Goal: Information Seeking & Learning: Learn about a topic

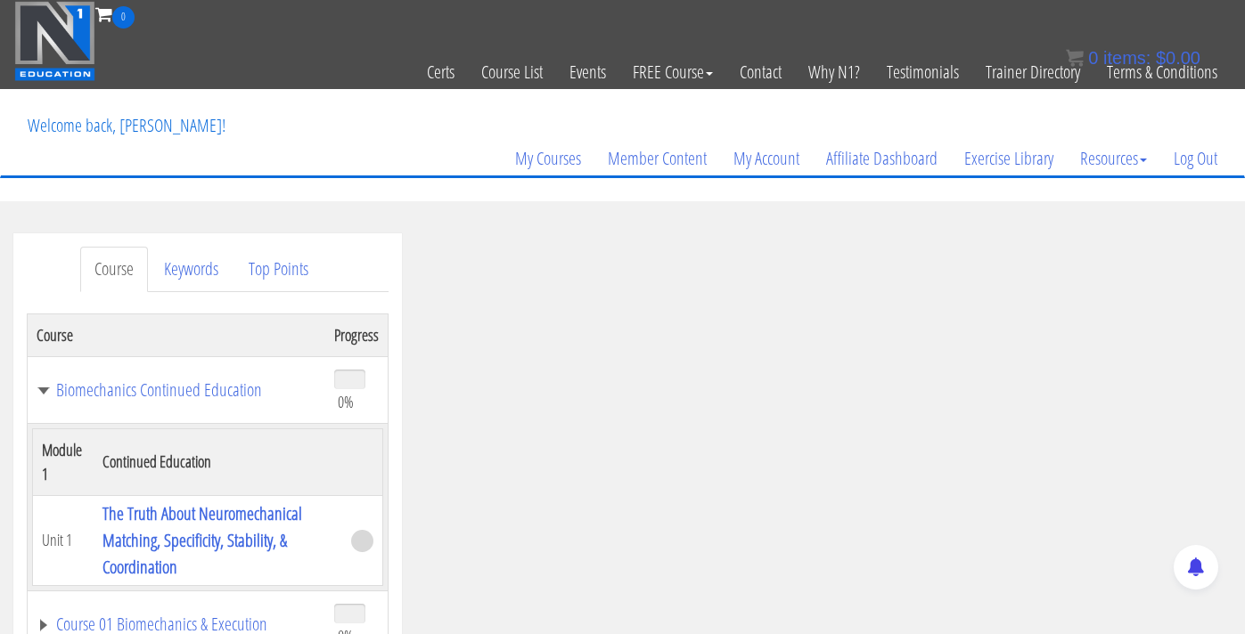
scroll to position [156, 0]
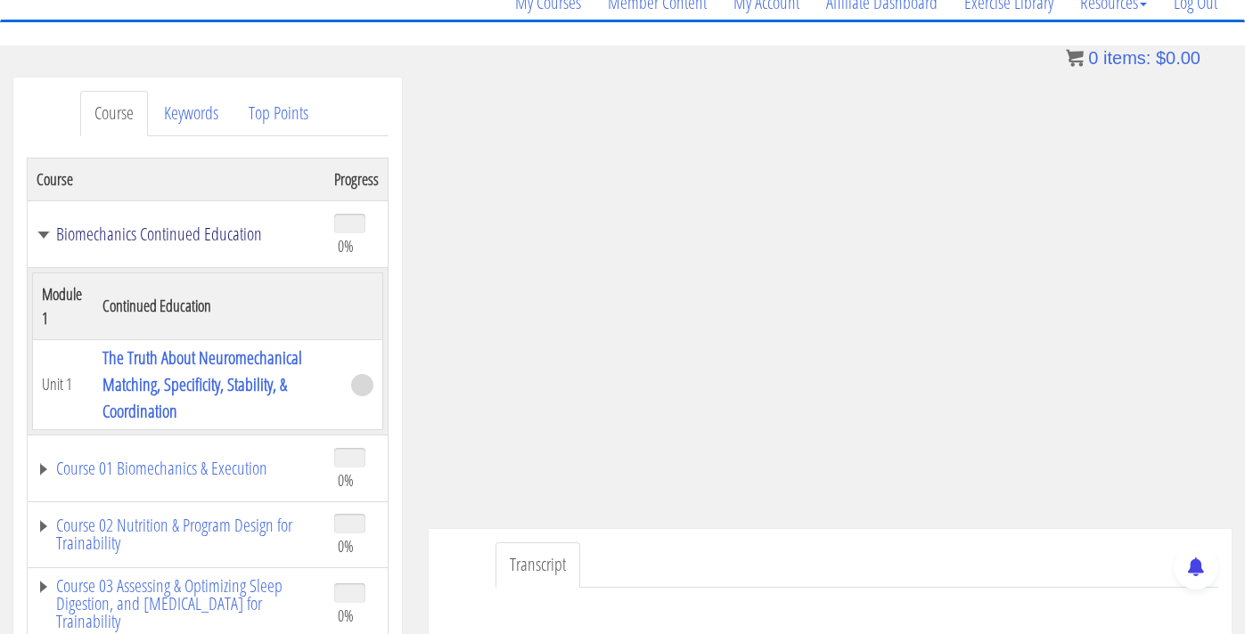
click at [209, 235] on link "Biomechanics Continued Education" at bounding box center [177, 234] width 280 height 18
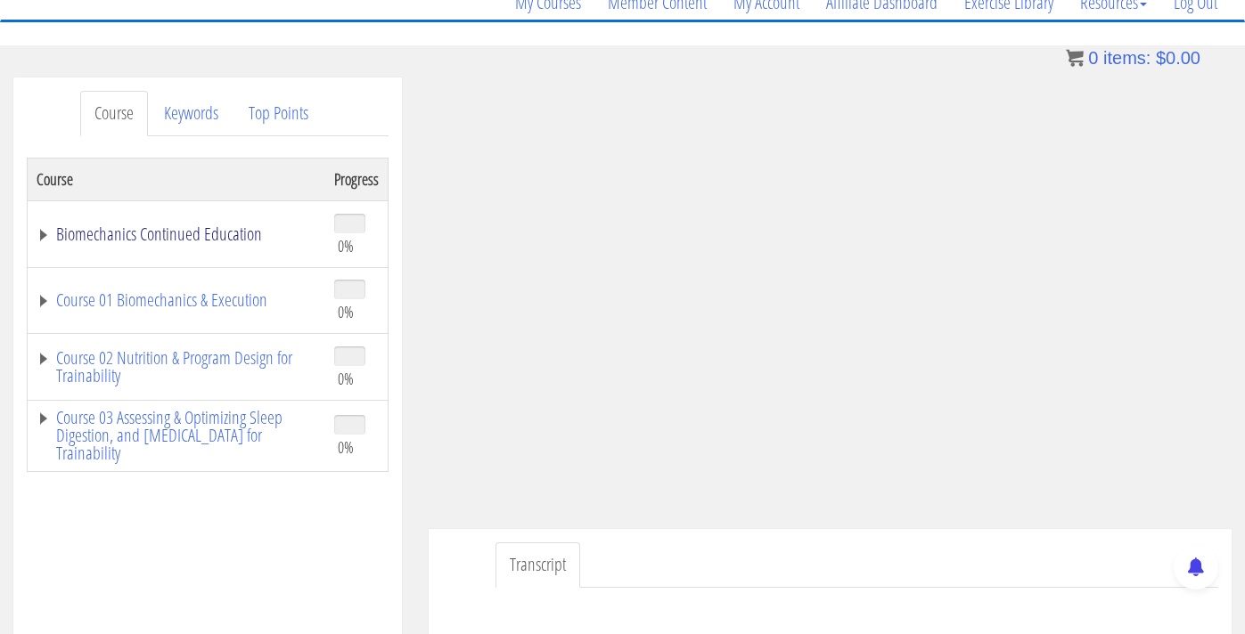
click at [209, 235] on link "Biomechanics Continued Education" at bounding box center [177, 234] width 280 height 18
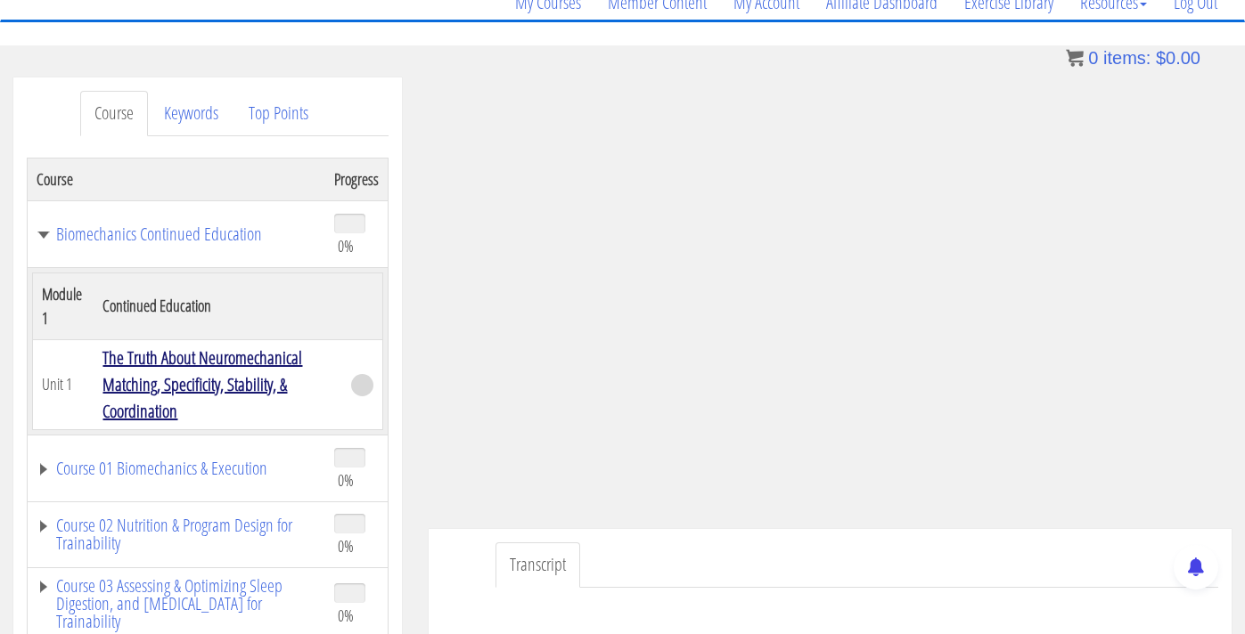
click at [201, 361] on link "The Truth About Neuromechanical Matching, Specificity, Stability, & Coordination" at bounding box center [202, 385] width 200 height 78
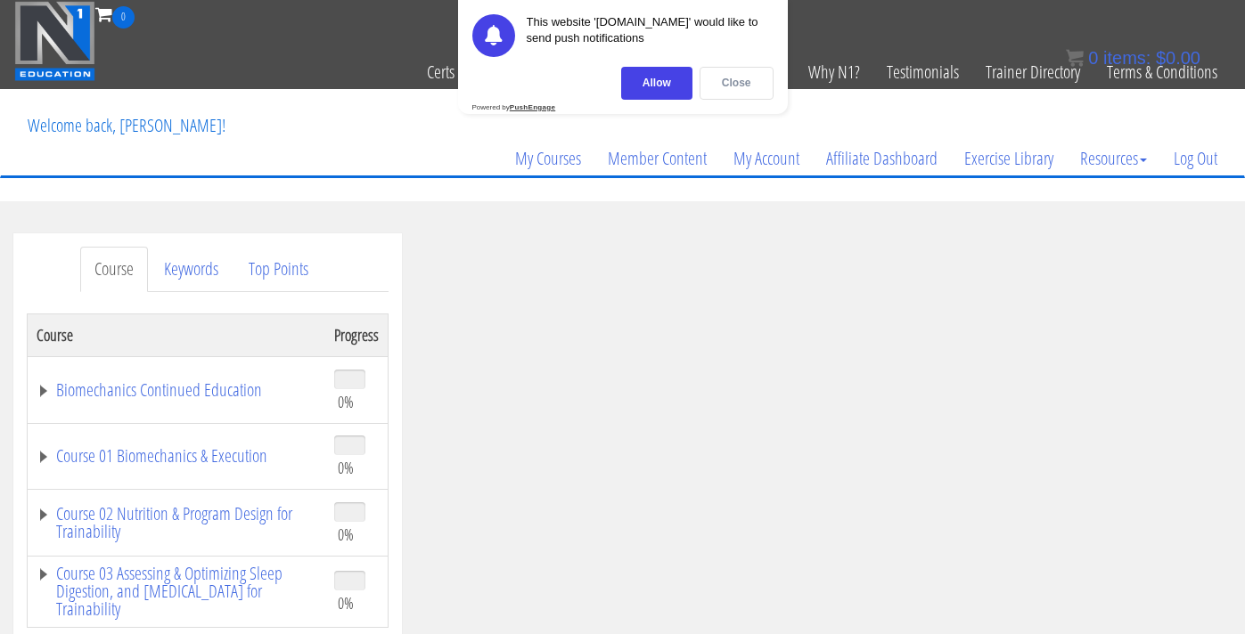
click at [758, 86] on div "Close" at bounding box center [736, 83] width 74 height 33
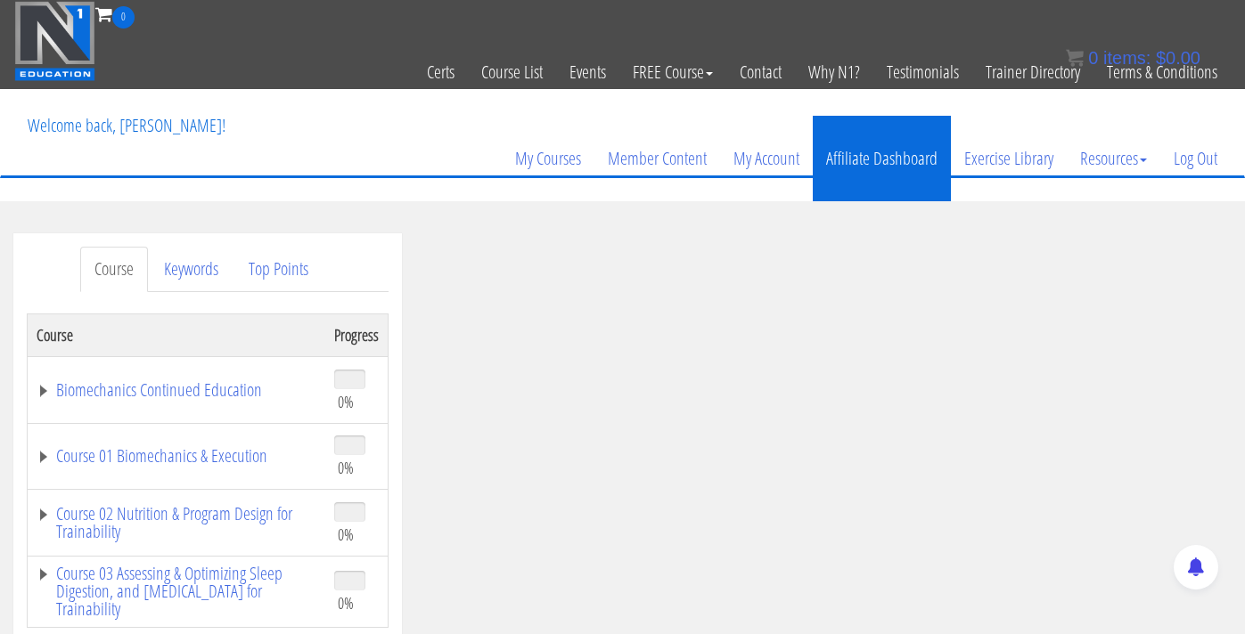
click at [901, 198] on link "Affiliate Dashboard" at bounding box center [882, 159] width 138 height 86
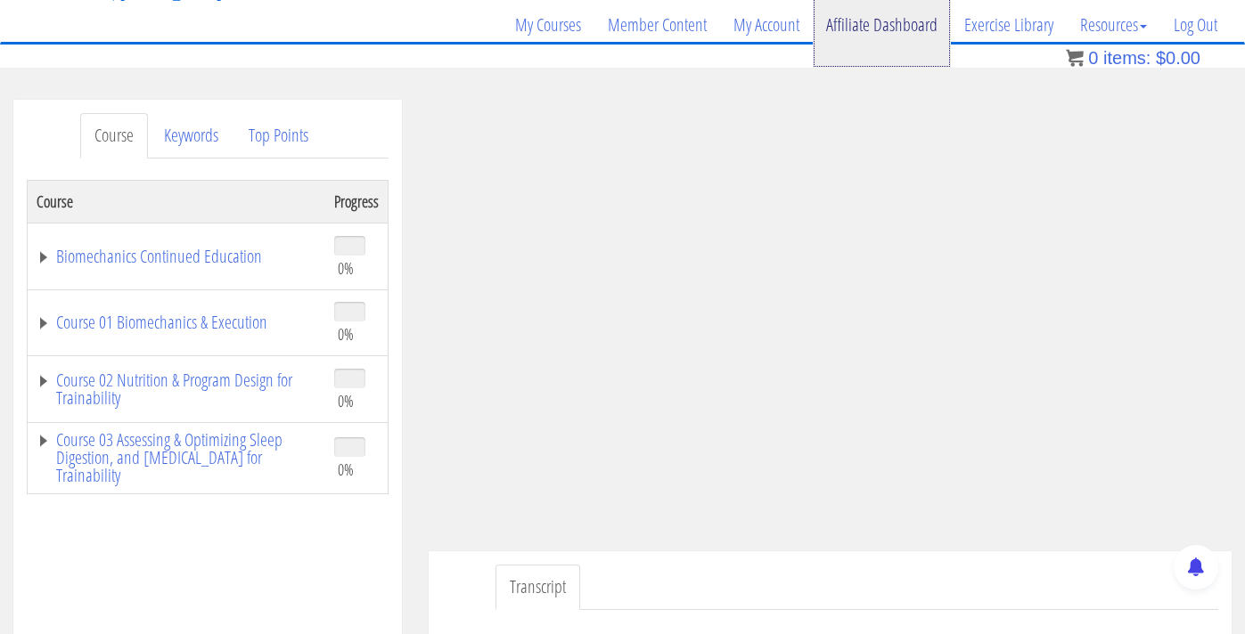
scroll to position [139, 0]
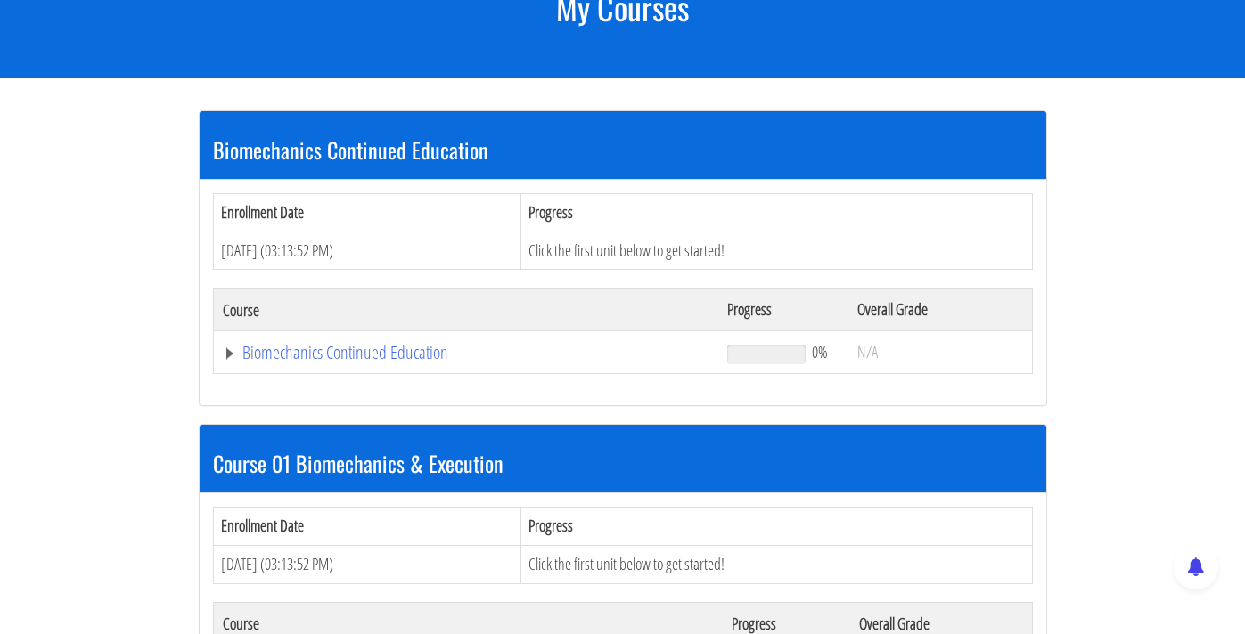
scroll to position [266, 0]
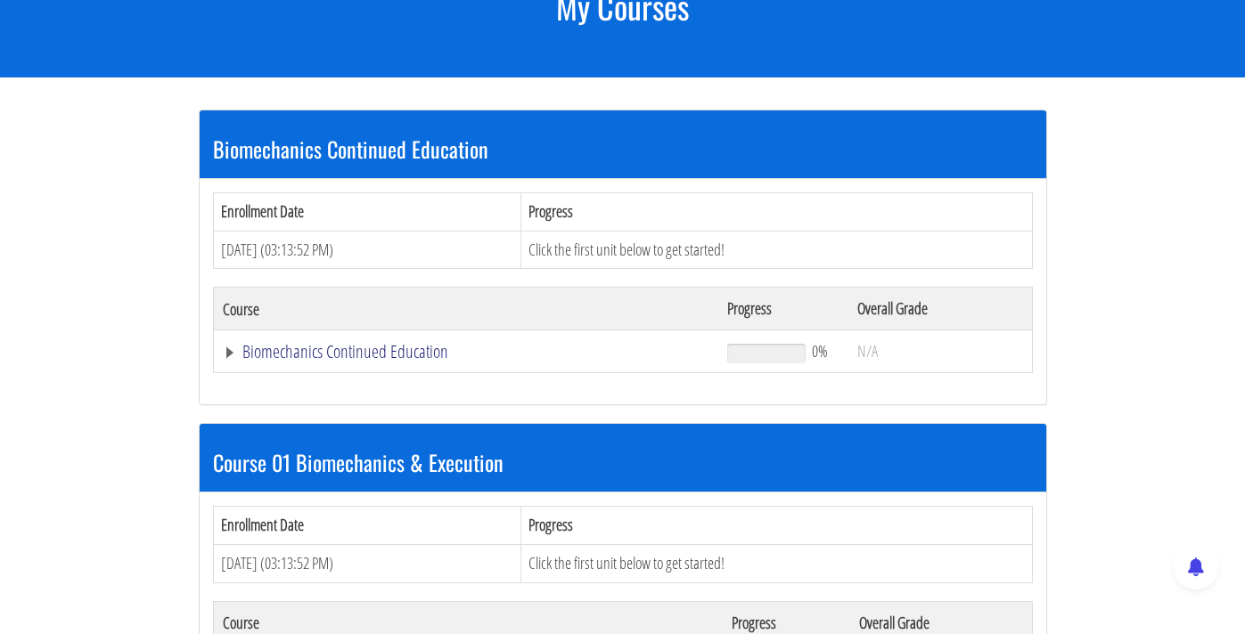
click at [345, 350] on link "Biomechanics Continued Education" at bounding box center [466, 352] width 487 height 18
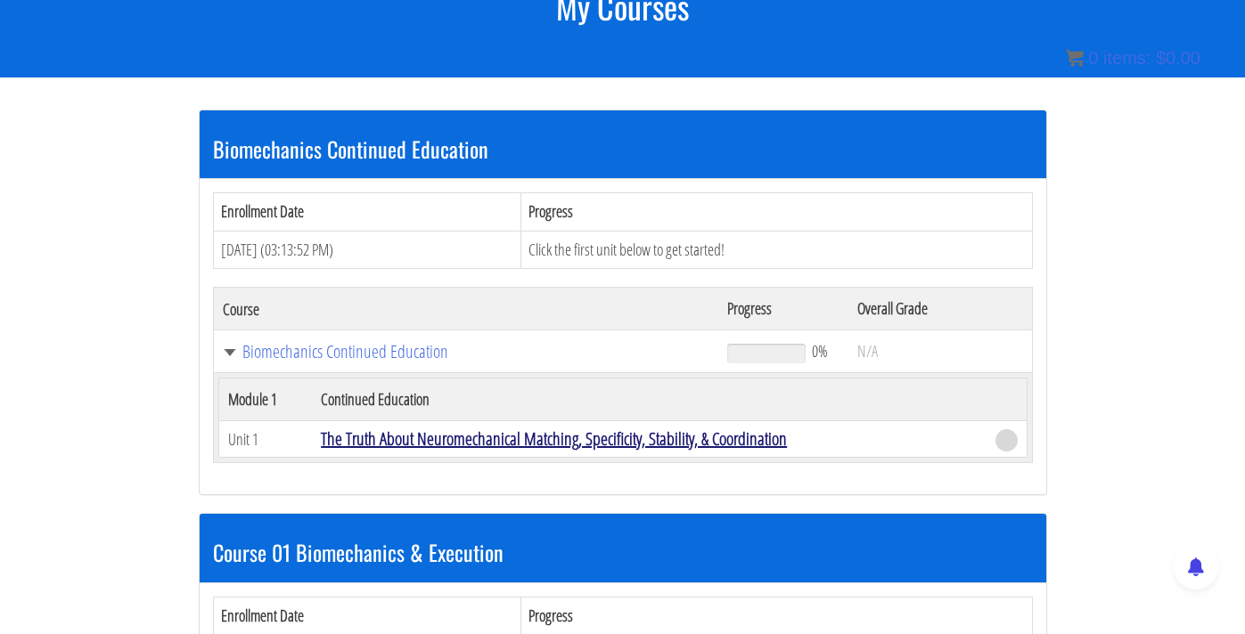
click at [429, 443] on link "The Truth About Neuromechanical Matching, Specificity, Stability, & Coordination" at bounding box center [554, 439] width 466 height 24
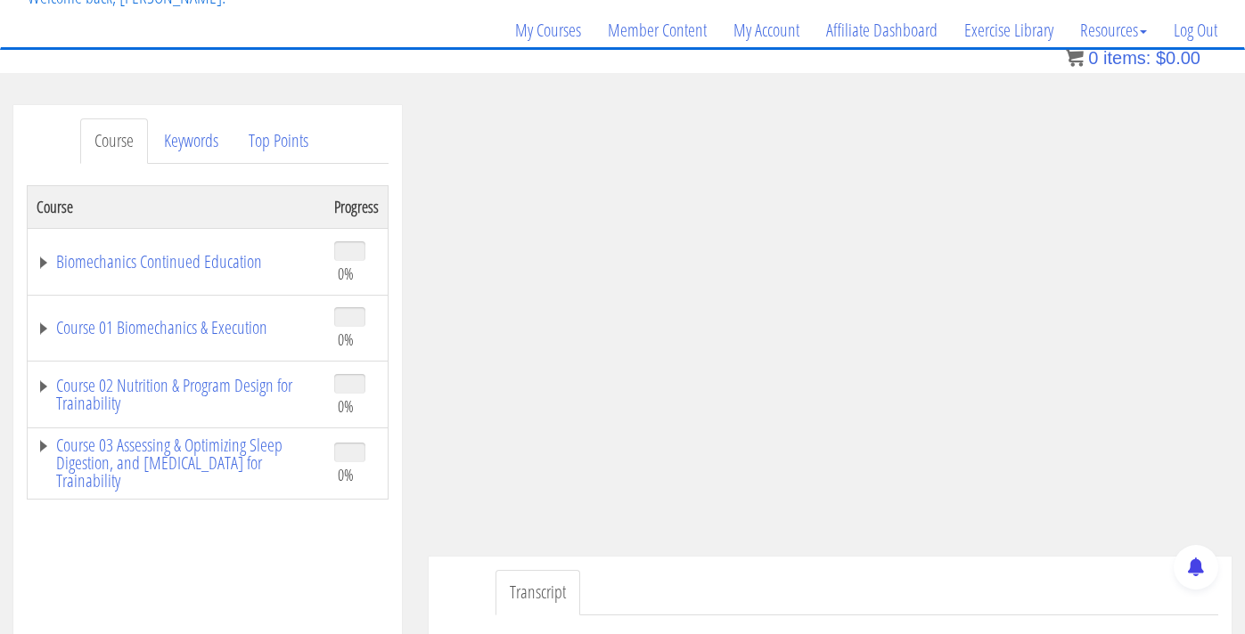
scroll to position [129, 0]
click at [214, 267] on link "Biomechanics Continued Education" at bounding box center [177, 261] width 280 height 18
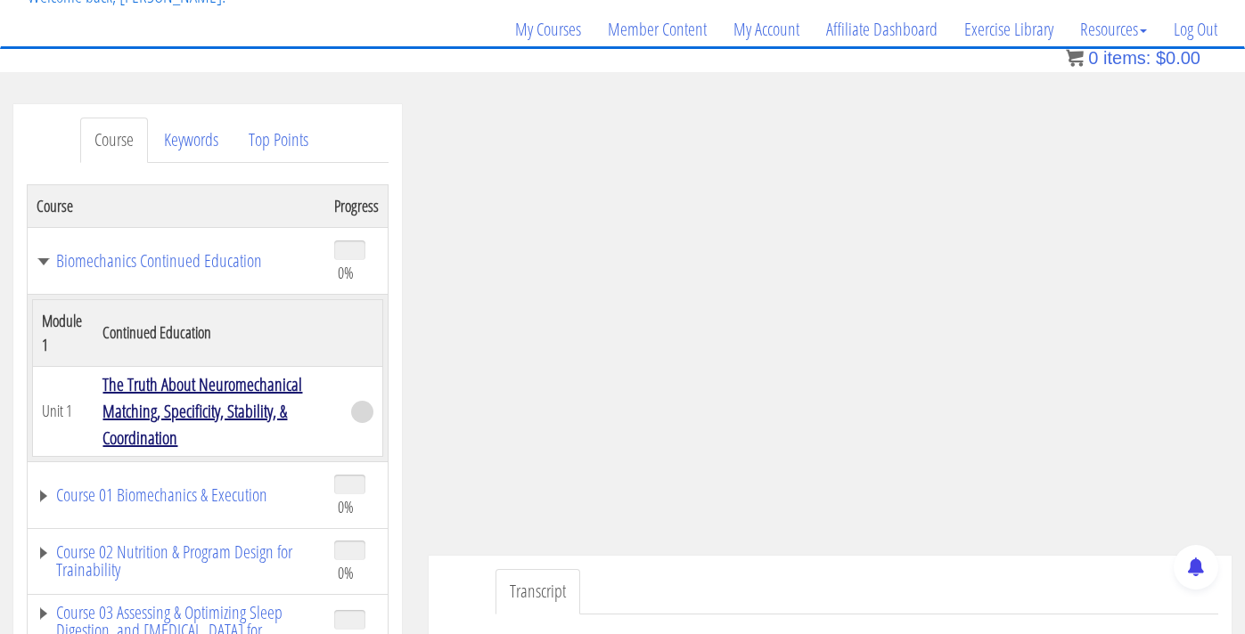
click at [217, 396] on link "The Truth About Neuromechanical Matching, Specificity, Stability, & Coordination" at bounding box center [202, 411] width 200 height 78
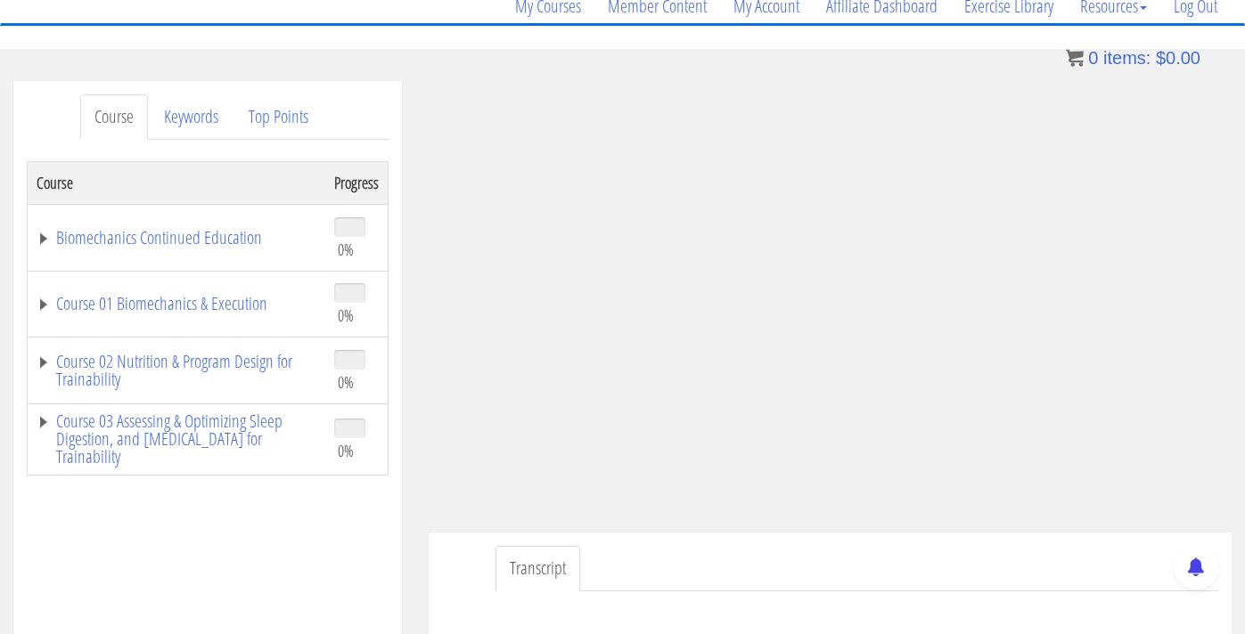
scroll to position [153, 0]
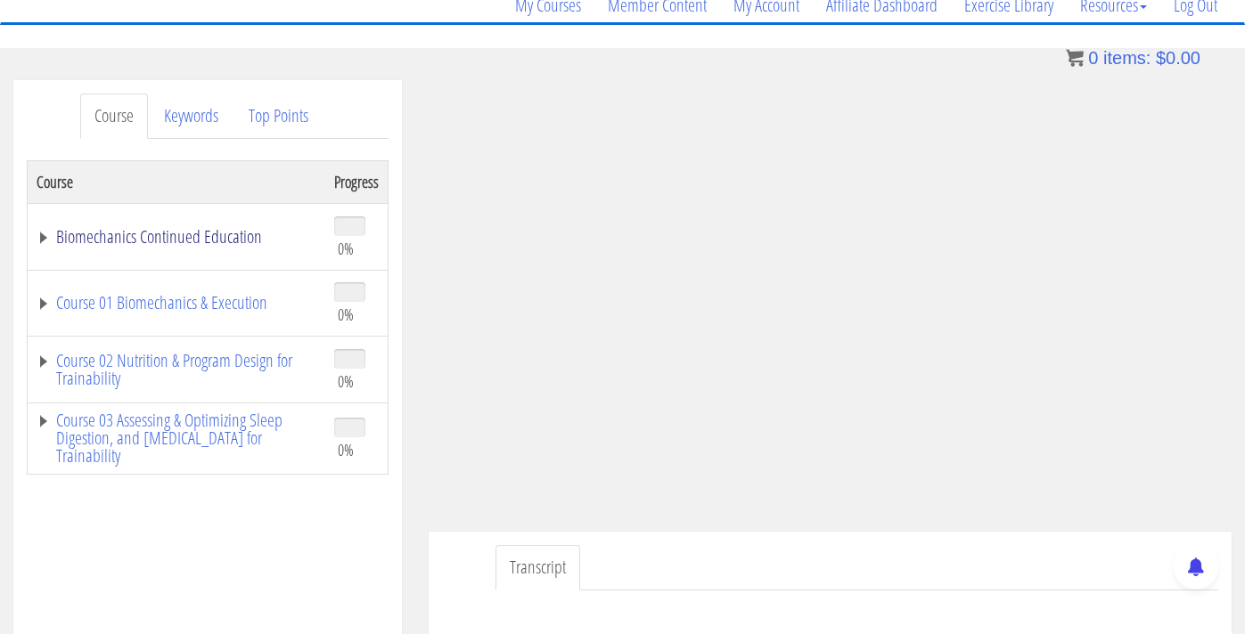
click at [68, 230] on link "Biomechanics Continued Education" at bounding box center [177, 237] width 280 height 18
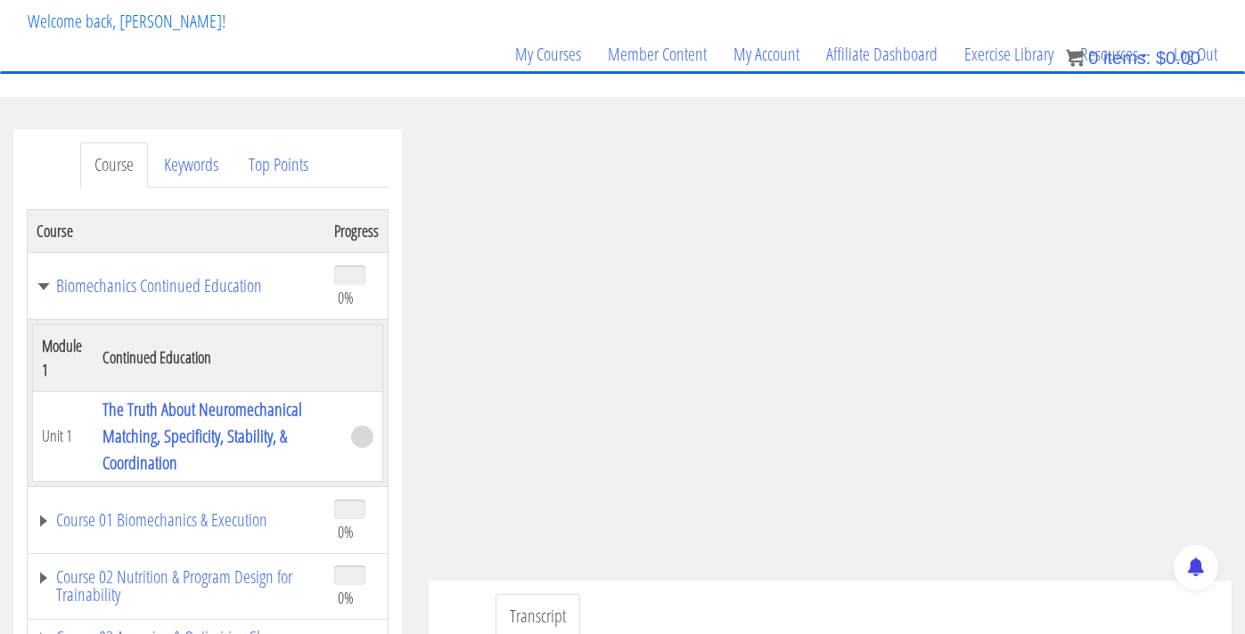
scroll to position [94, 0]
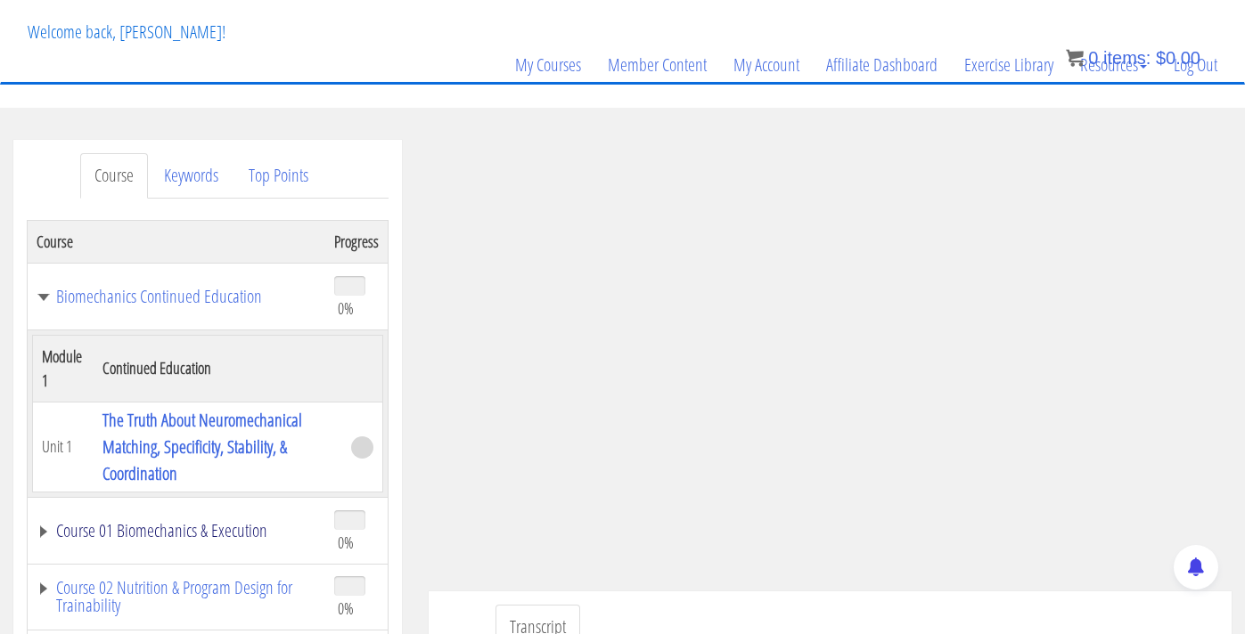
click at [156, 529] on link "Course 01 Biomechanics & Execution" at bounding box center [177, 531] width 280 height 18
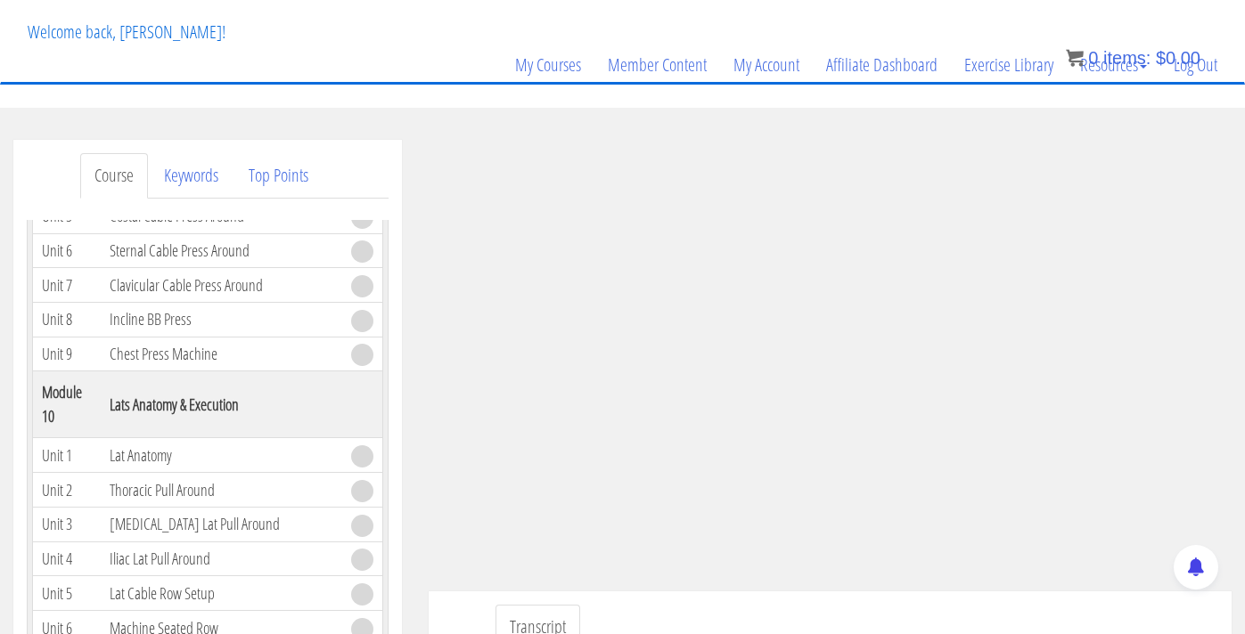
scroll to position [3023, 0]
